Goal: Find specific page/section: Find specific page/section

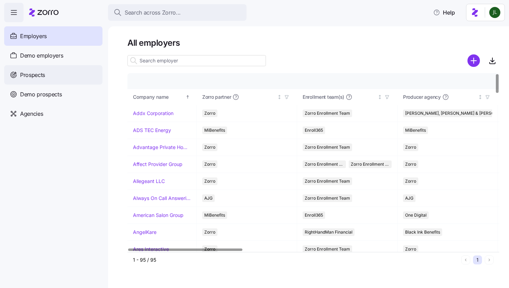
click at [46, 81] on div "Prospects" at bounding box center [53, 74] width 98 height 19
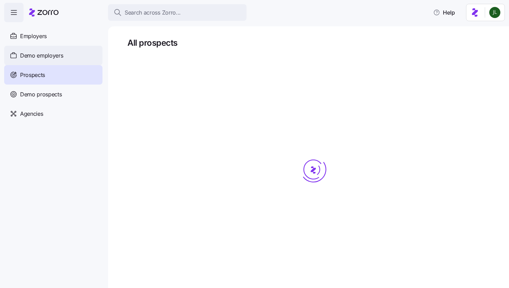
click at [46, 49] on div "Demo employers" at bounding box center [53, 55] width 98 height 19
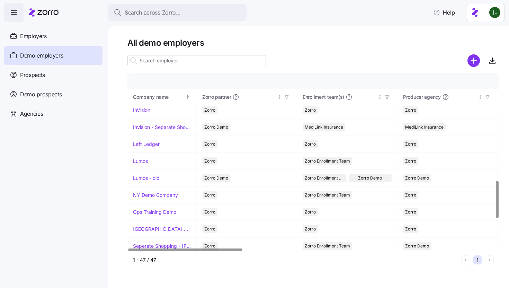
scroll to position [511, 0]
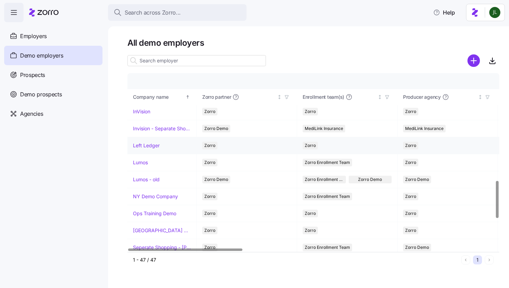
click at [145, 143] on link "Left Ledger" at bounding box center [146, 145] width 27 height 7
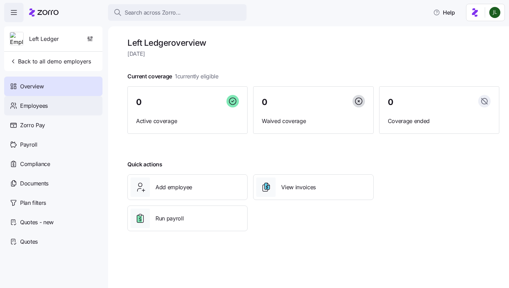
click at [60, 112] on div "Employees" at bounding box center [53, 105] width 98 height 19
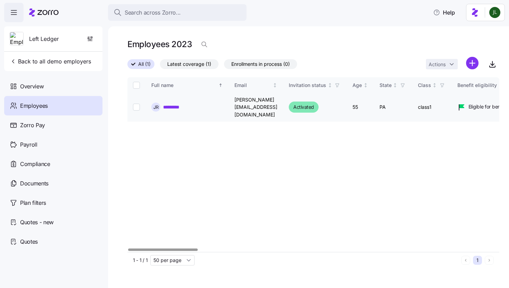
click at [171, 105] on link "*********" at bounding box center [174, 106] width 23 height 7
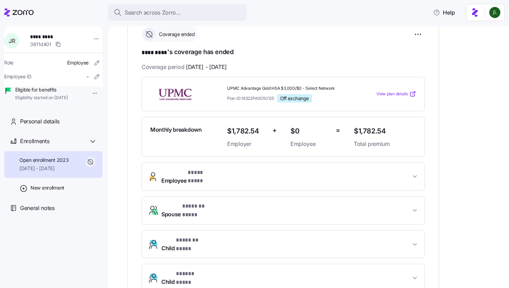
scroll to position [176, 0]
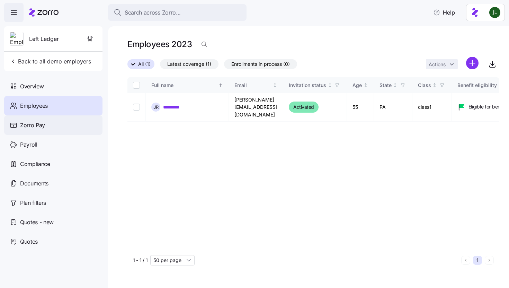
click at [44, 129] on span "Zorro Pay" at bounding box center [32, 125] width 25 height 9
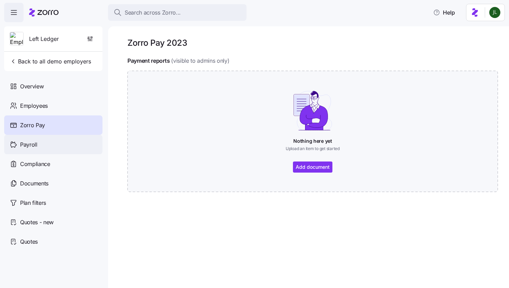
click at [35, 142] on span "Payroll" at bounding box center [28, 144] width 17 height 9
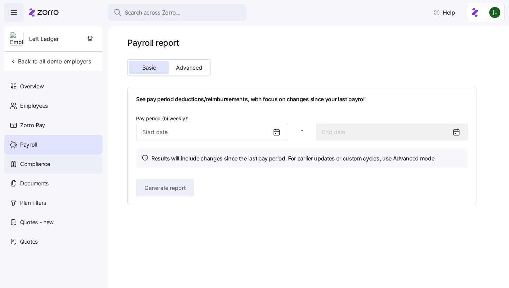
click at [35, 161] on span "Compliance" at bounding box center [35, 164] width 30 height 9
